Goal: Information Seeking & Learning: Understand process/instructions

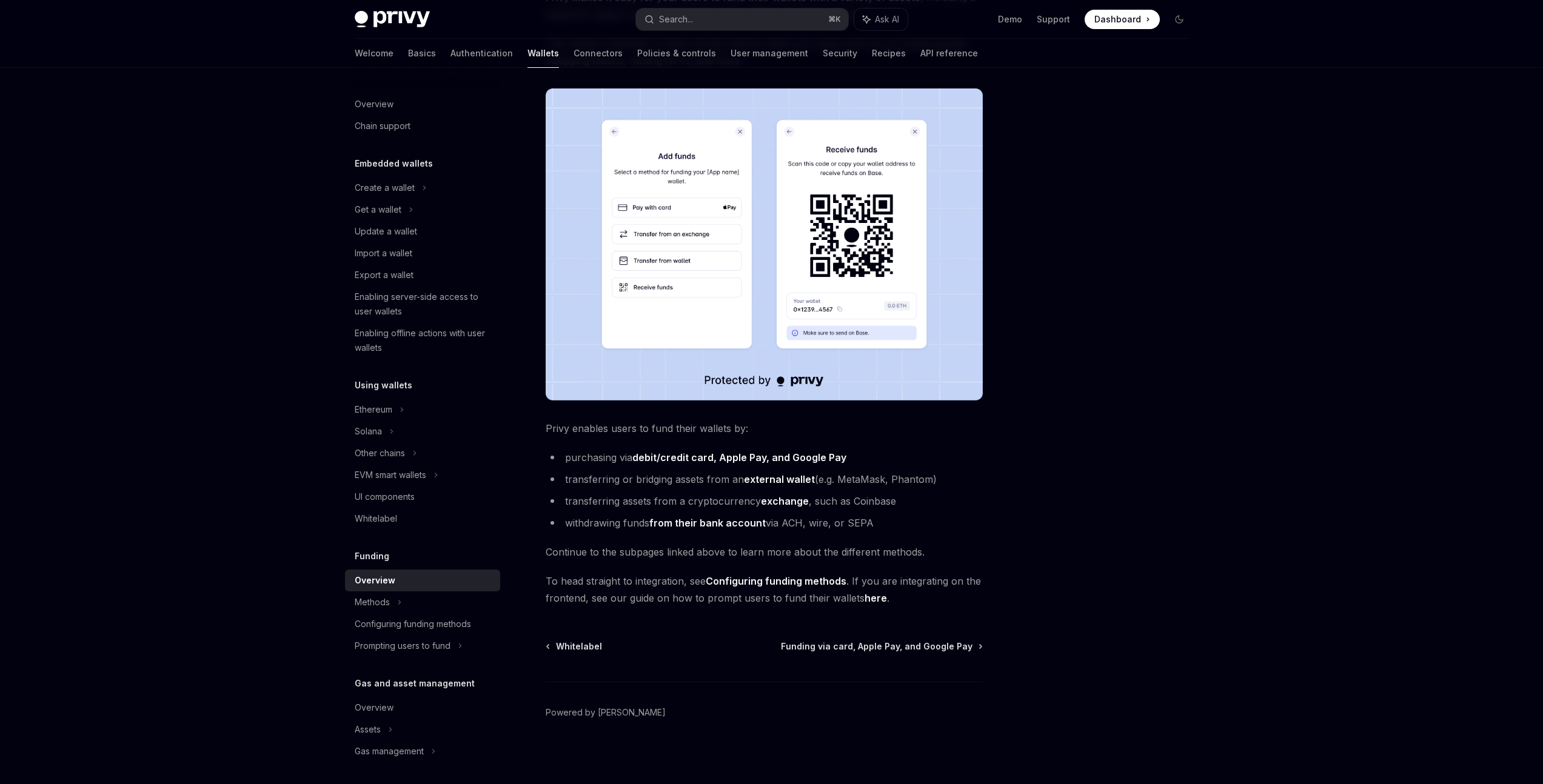
scroll to position [166, 0]
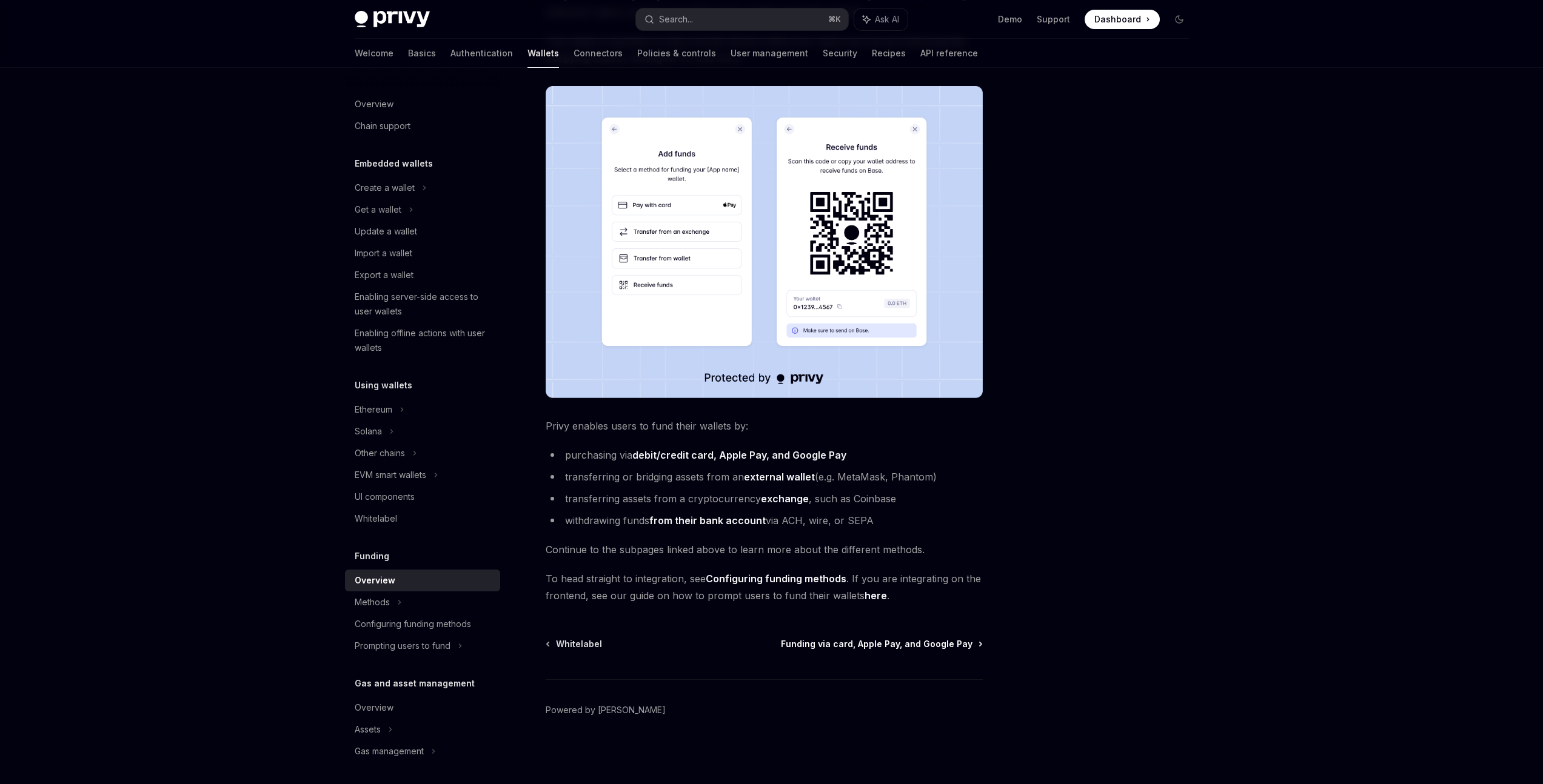
click at [963, 645] on span "Funding via card, Apple Pay, and Google Pay" at bounding box center [876, 644] width 192 height 13
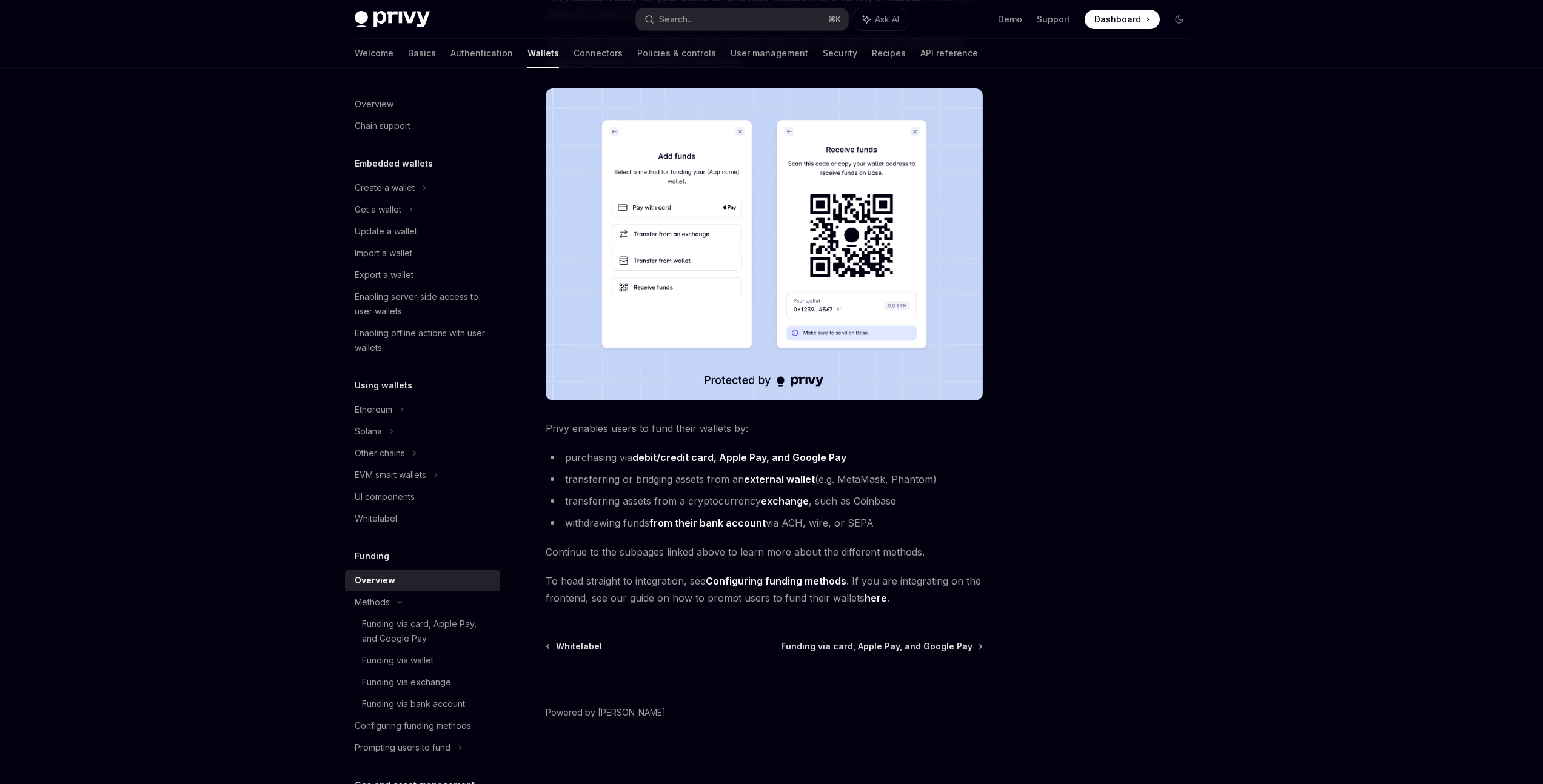
scroll to position [166, 0]
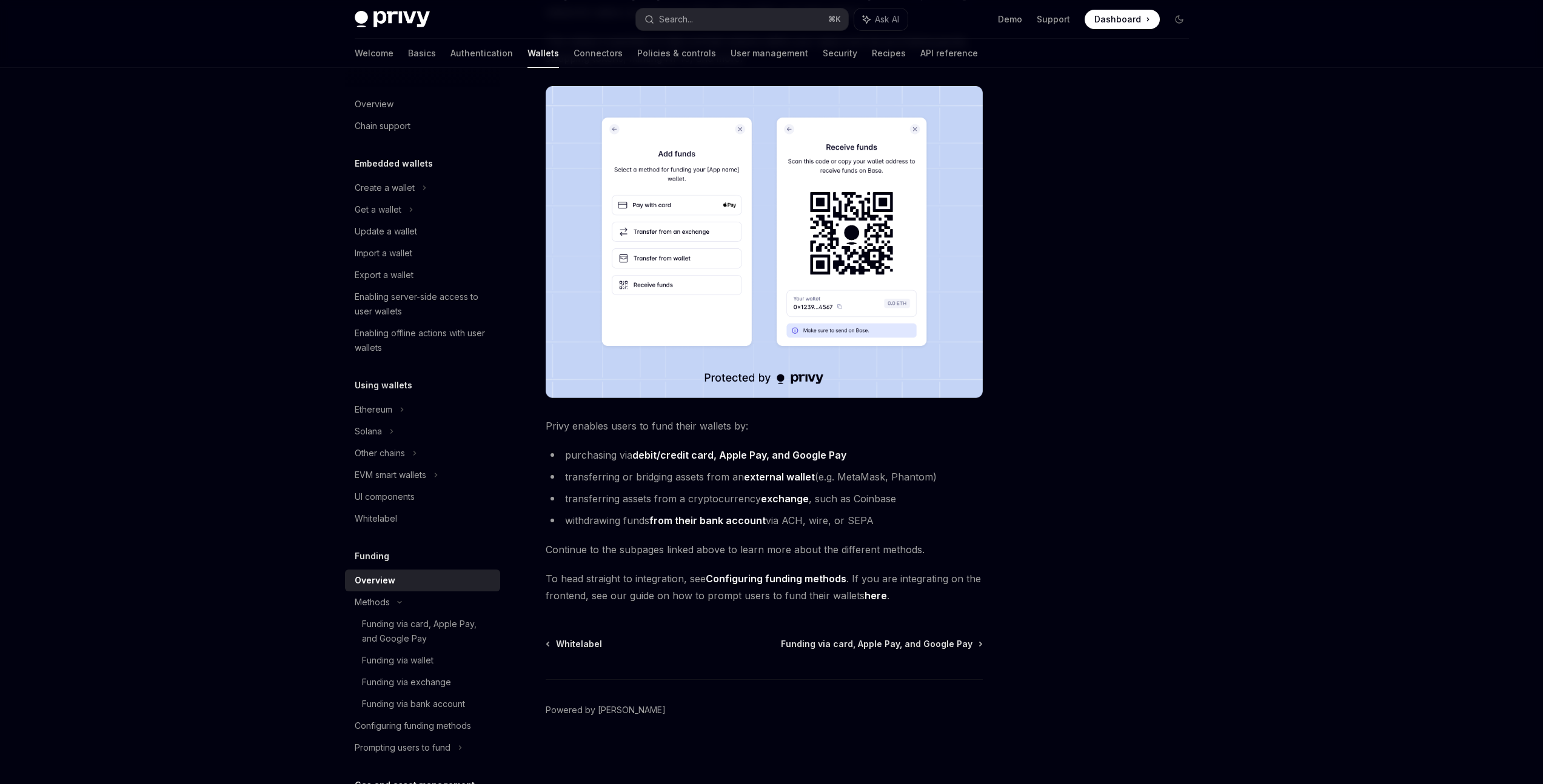
click at [870, 594] on link "here" at bounding box center [875, 595] width 22 height 13
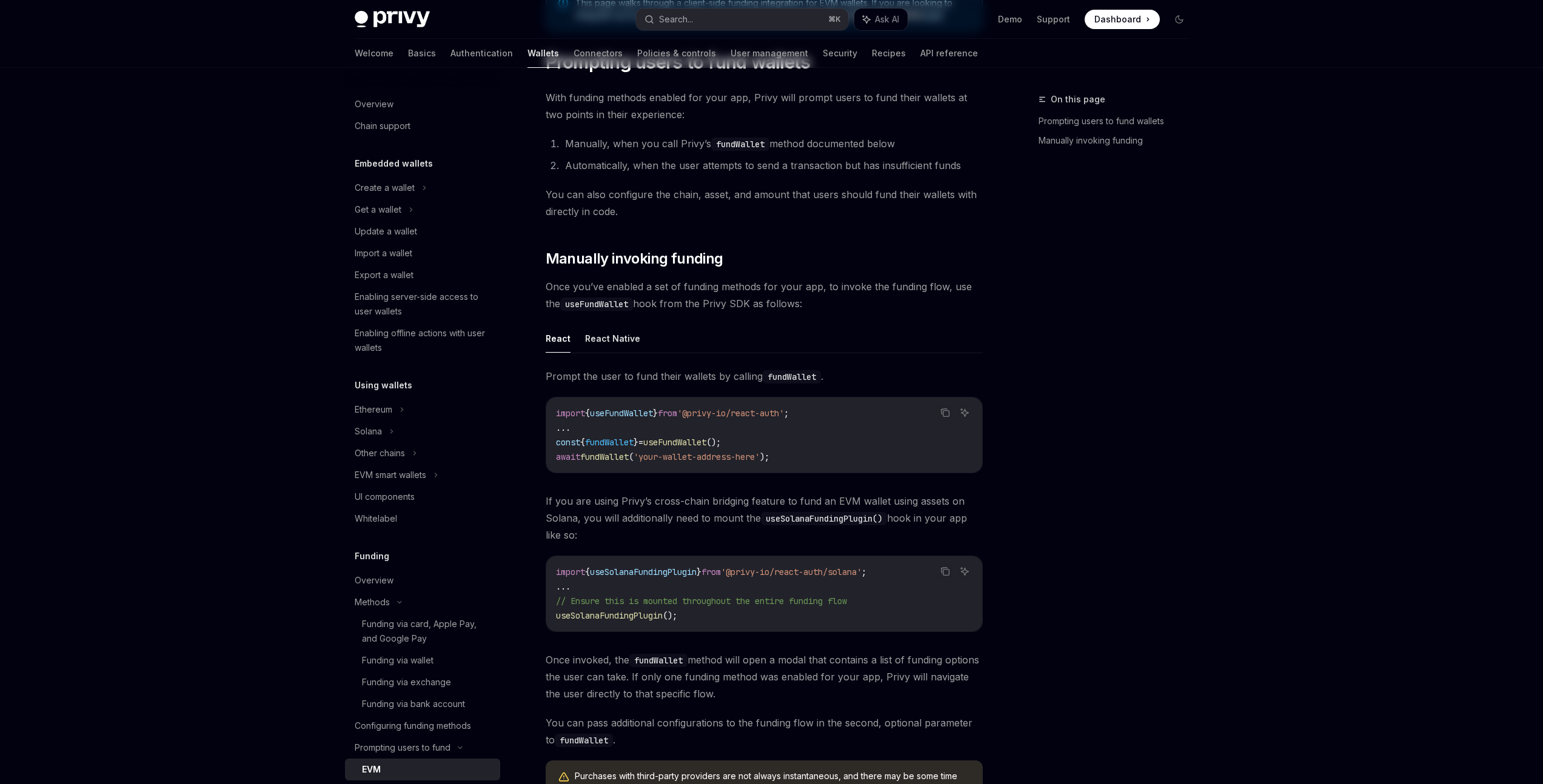
type textarea "*"
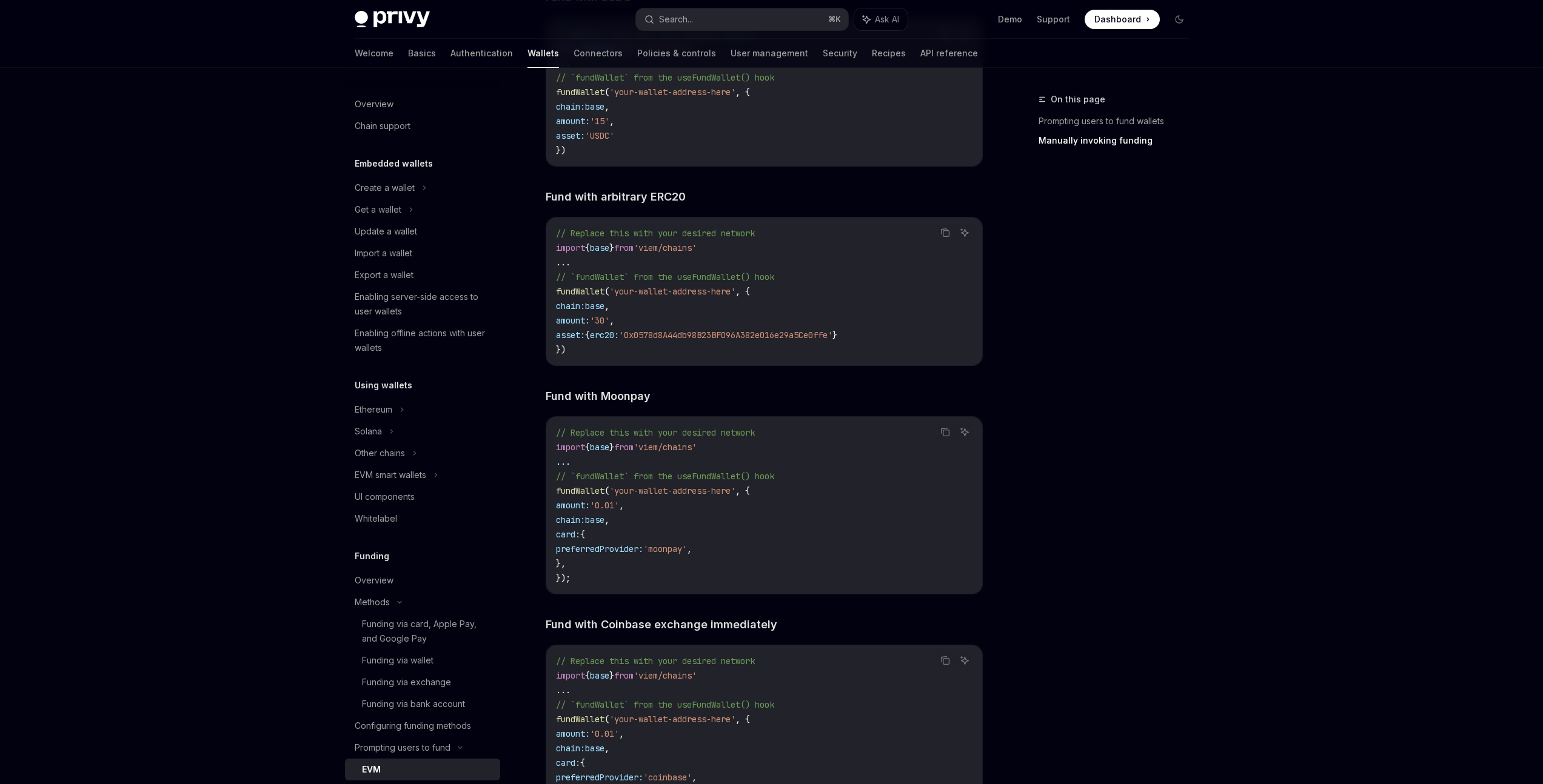
scroll to position [2099, 0]
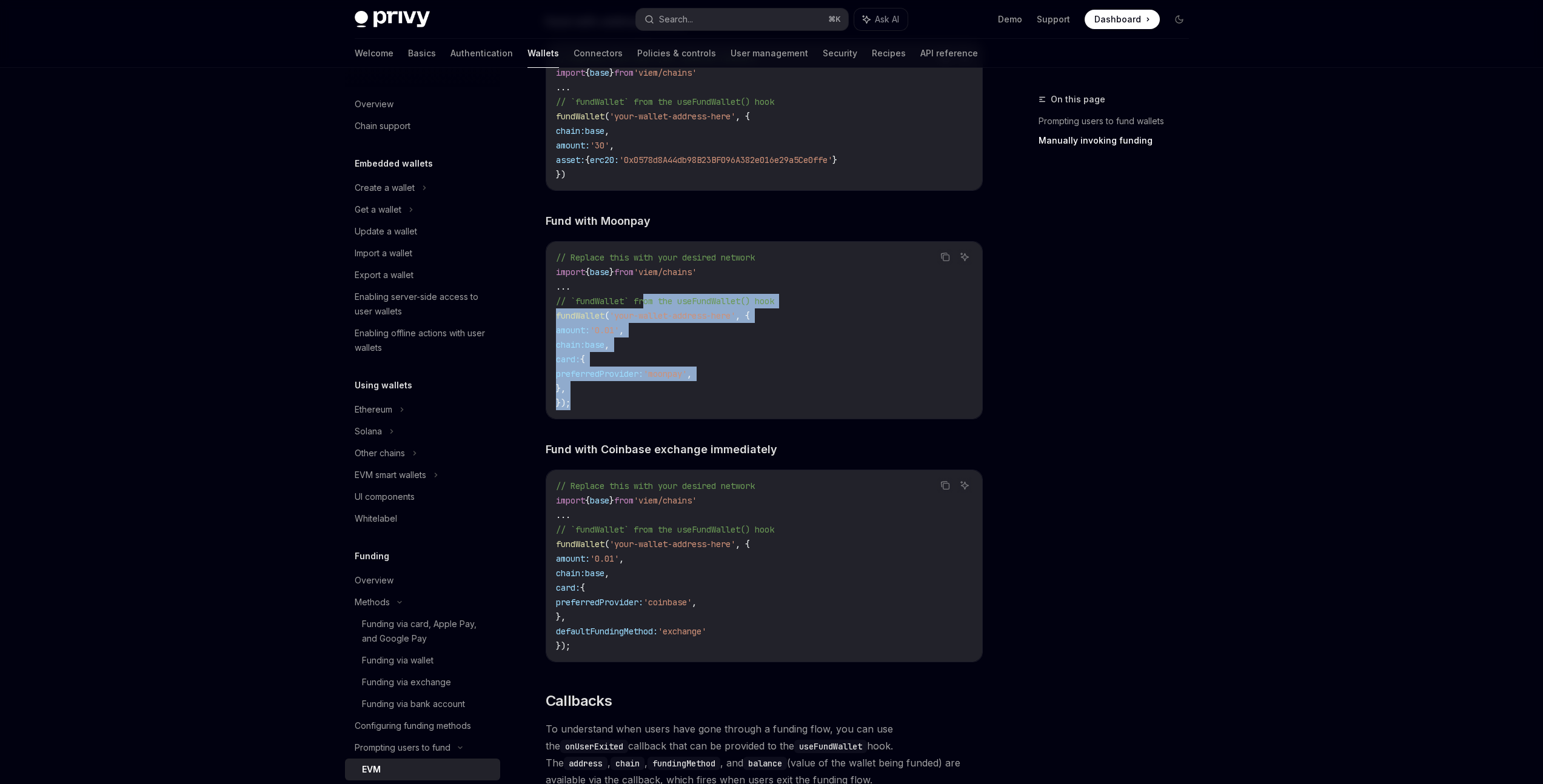
drag, startPoint x: 726, startPoint y: 401, endPoint x: 634, endPoint y: 292, distance: 142.6
click at [638, 294] on code "// Replace this with your desired network import { base } from 'viem/chains' ..…" at bounding box center [764, 330] width 417 height 160
click at [858, 332] on code "// Replace this with your desired network import { base } from 'viem/chains' ..…" at bounding box center [764, 330] width 417 height 160
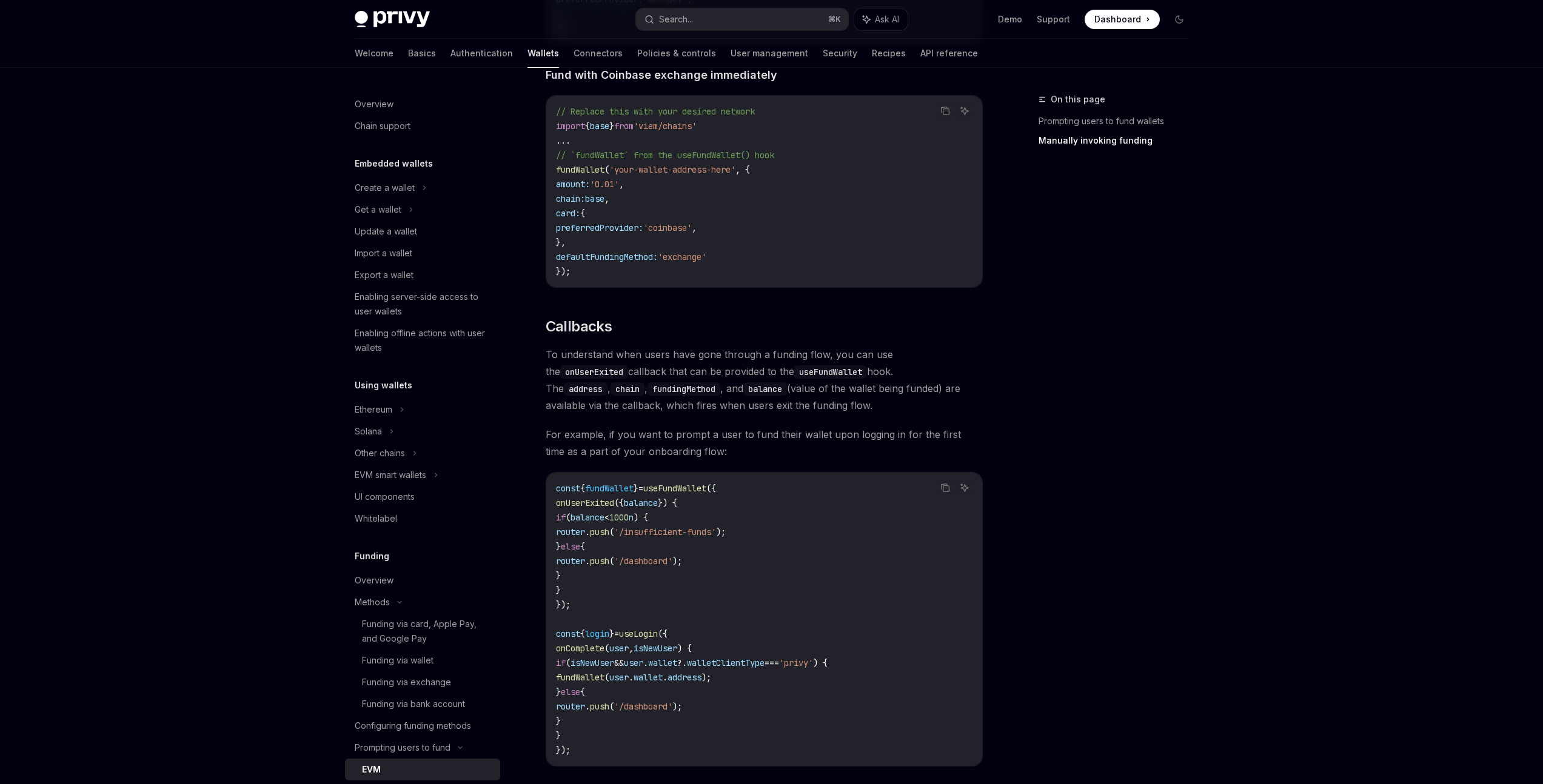
scroll to position [2466, 0]
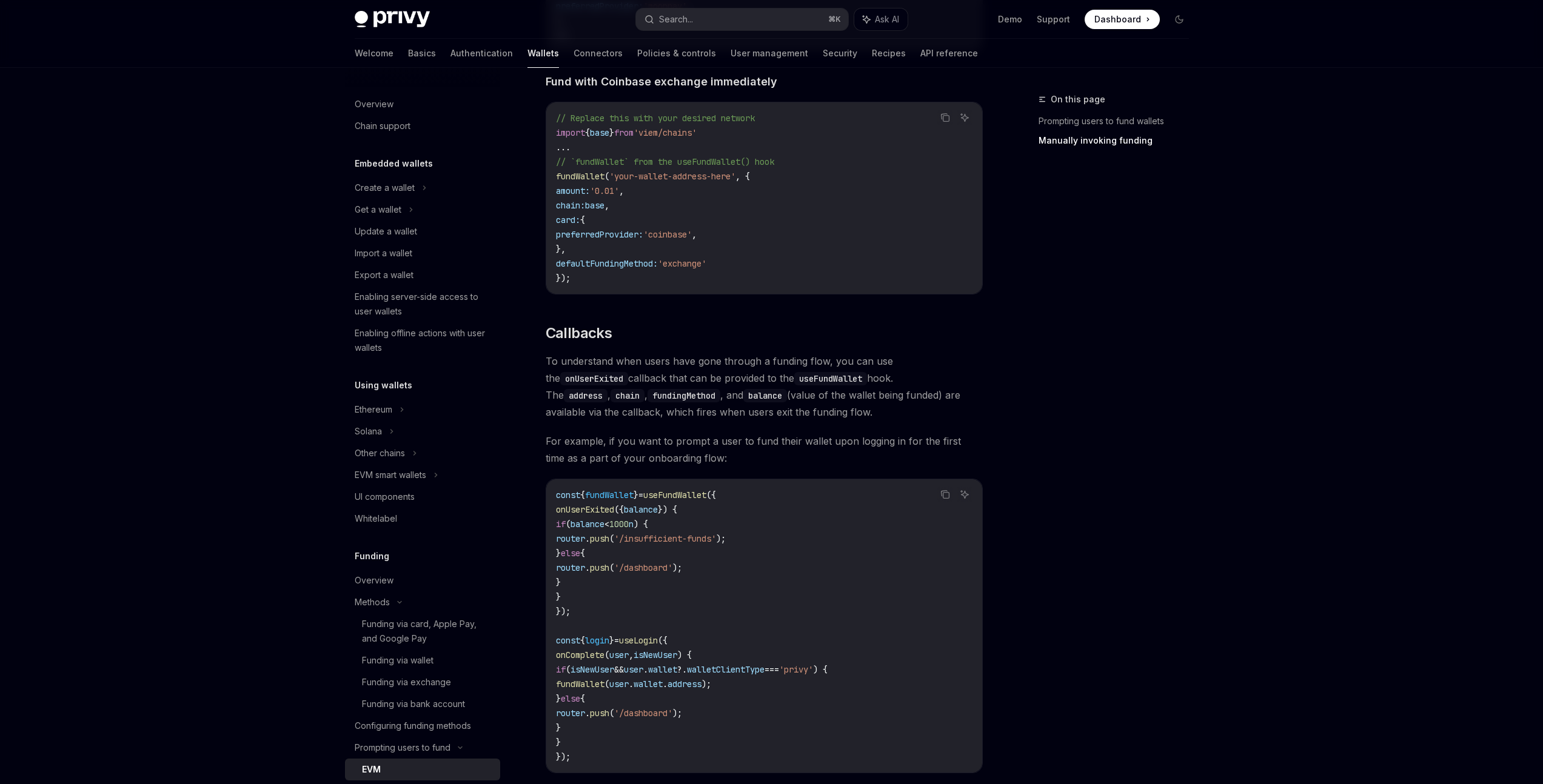
drag, startPoint x: 763, startPoint y: 554, endPoint x: 699, endPoint y: 505, distance: 80.6
click at [699, 506] on code "const { fundWallet } = useFundWallet ({ onUserExited ({ balance }) { if ( balan…" at bounding box center [764, 625] width 417 height 276
click at [814, 539] on code "const { fundWallet } = useFundWallet ({ onUserExited ({ balance }) { if ( balan…" at bounding box center [764, 625] width 417 height 276
drag, startPoint x: 816, startPoint y: 570, endPoint x: 786, endPoint y: 545, distance: 39.1
click at [786, 545] on code "const { fundWallet } = useFundWallet ({ onUserExited ({ balance }) { if ( balan…" at bounding box center [764, 625] width 417 height 276
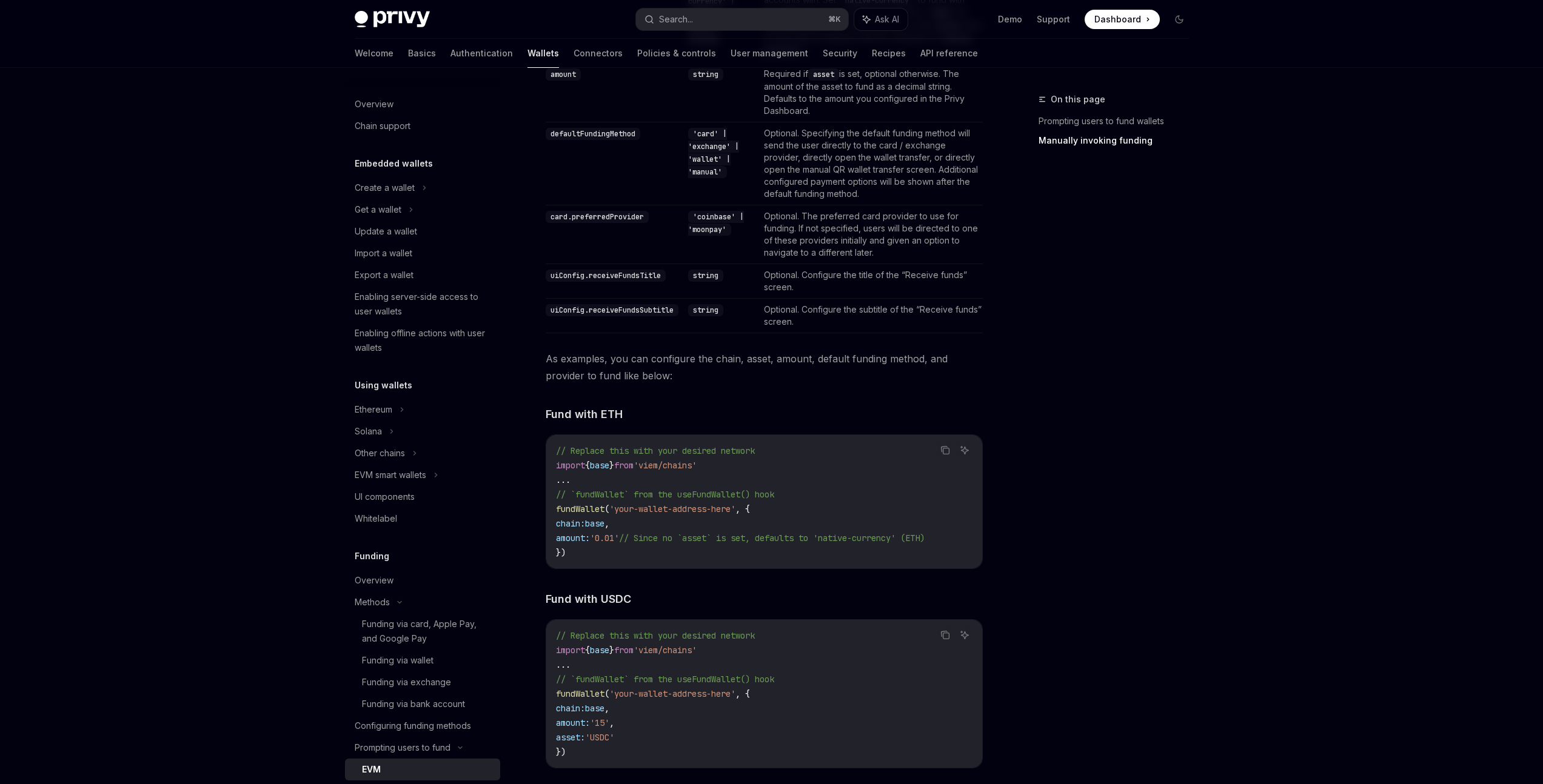
scroll to position [1313, 0]
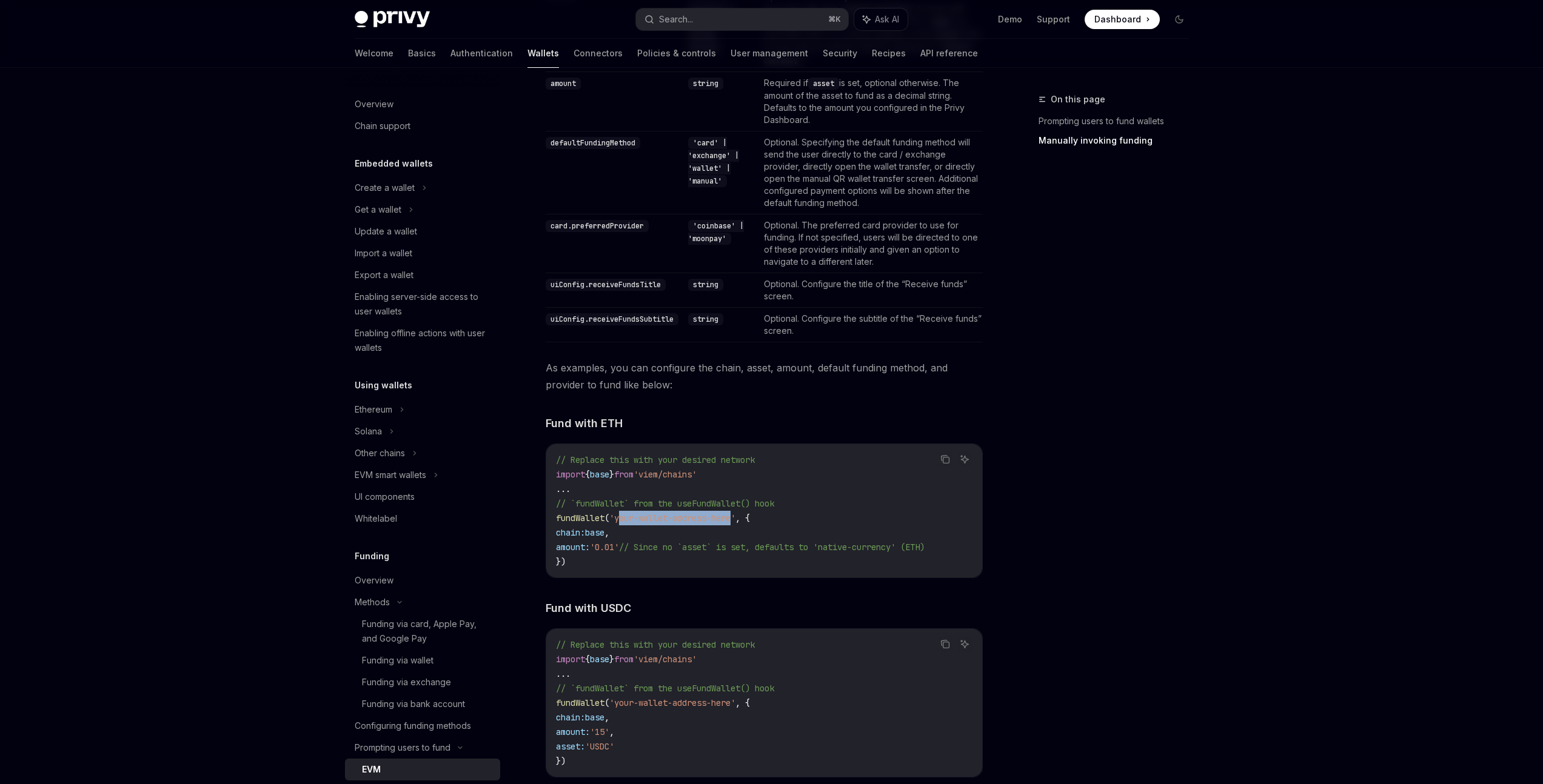
drag, startPoint x: 620, startPoint y: 518, endPoint x: 741, endPoint y: 519, distance: 121.0
click at [735, 519] on span "'your-wallet-address-here'" at bounding box center [672, 518] width 126 height 11
click at [784, 542] on span "// Since no `asset` is set, defaults to 'native-currency' (ETH)" at bounding box center [771, 546] width 305 height 11
drag, startPoint x: 744, startPoint y: 520, endPoint x: 596, endPoint y: 516, distance: 148.1
click at [595, 517] on span "fundWallet ( 'your-wallet-address-here' , {" at bounding box center [654, 518] width 194 height 11
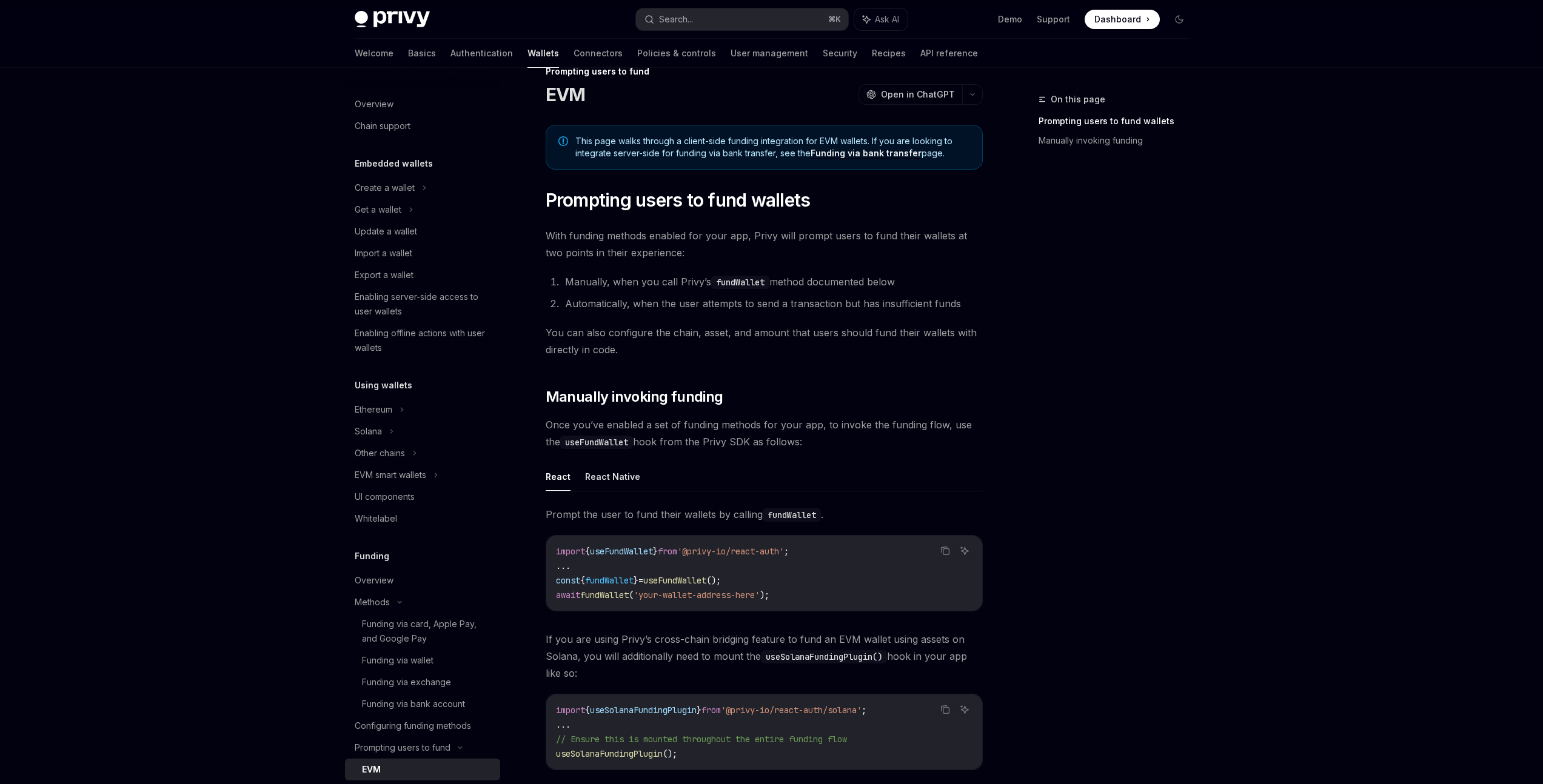
scroll to position [0, 0]
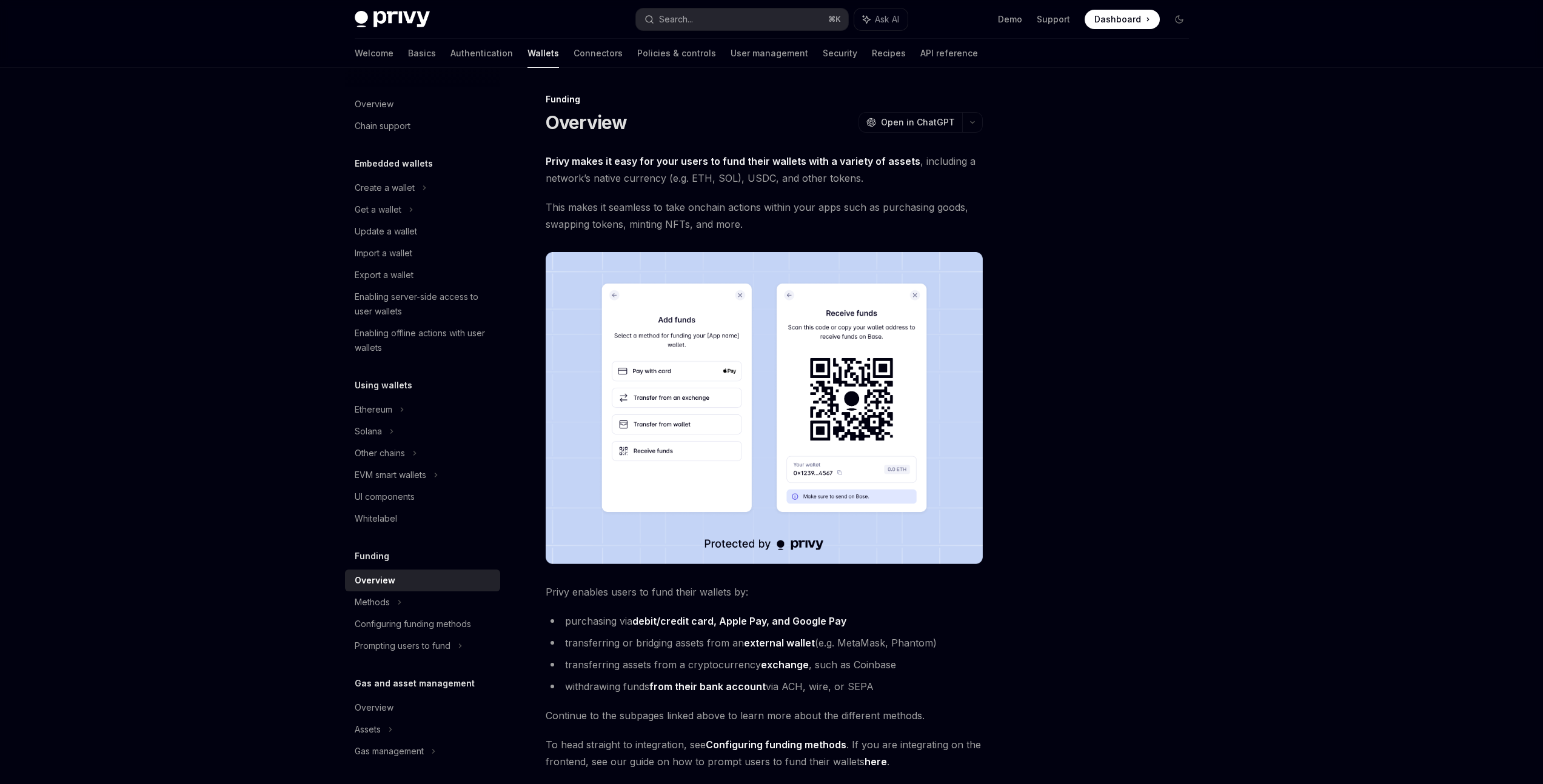
scroll to position [166, 0]
